Goal: Transaction & Acquisition: Obtain resource

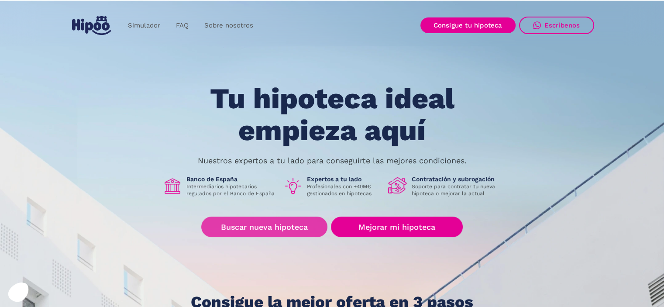
click at [269, 227] on link "Buscar nueva hipoteca" at bounding box center [264, 226] width 126 height 21
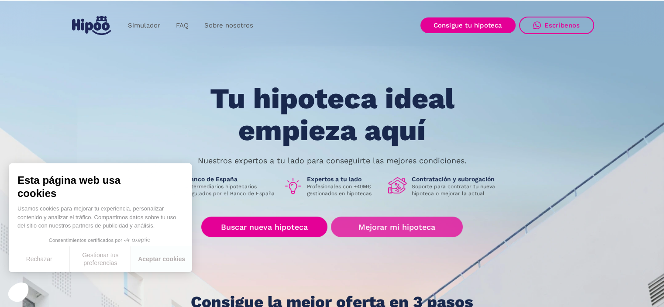
click at [404, 226] on link "Mejorar mi hipoteca" at bounding box center [396, 226] width 131 height 21
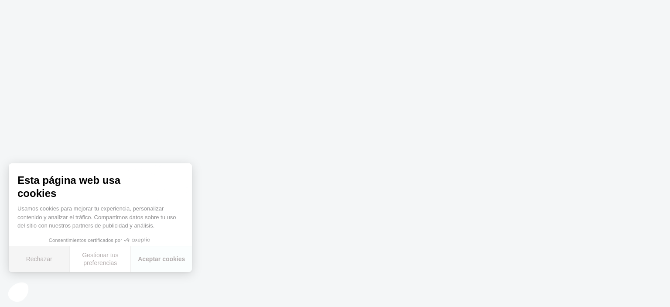
click at [43, 258] on button "Rechazar" at bounding box center [39, 259] width 61 height 26
